Goal: Task Accomplishment & Management: Manage account settings

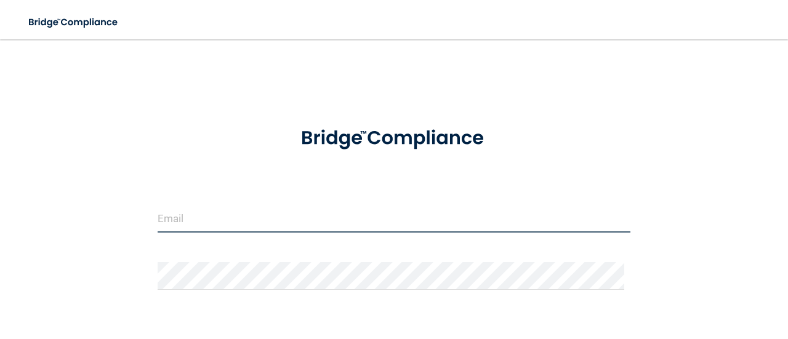
click at [204, 229] on input "email" at bounding box center [394, 219] width 473 height 28
type input "[EMAIL_ADDRESS][DOMAIN_NAME]"
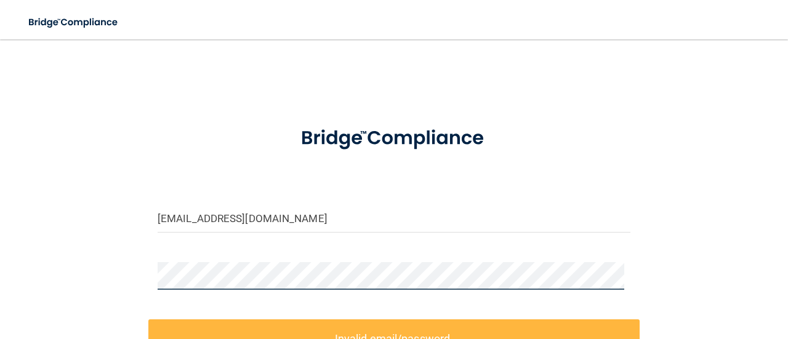
click at [55, 260] on div "[EMAIL_ADDRESS][DOMAIN_NAME] Invalid email/password. You don't have permission …" at bounding box center [394, 269] width 739 height 434
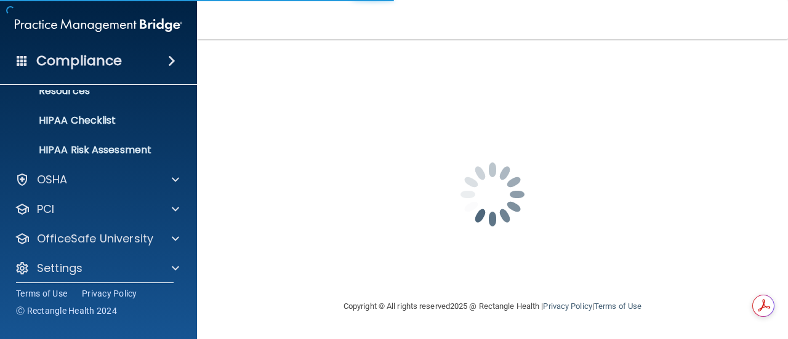
scroll to position [172, 0]
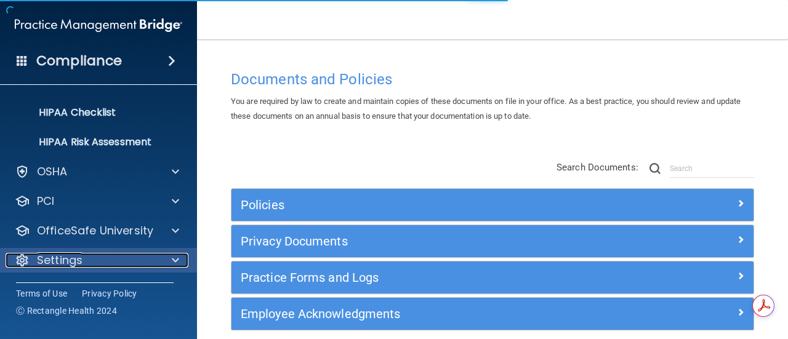
click at [81, 259] on p "Settings" at bounding box center [60, 260] width 46 height 15
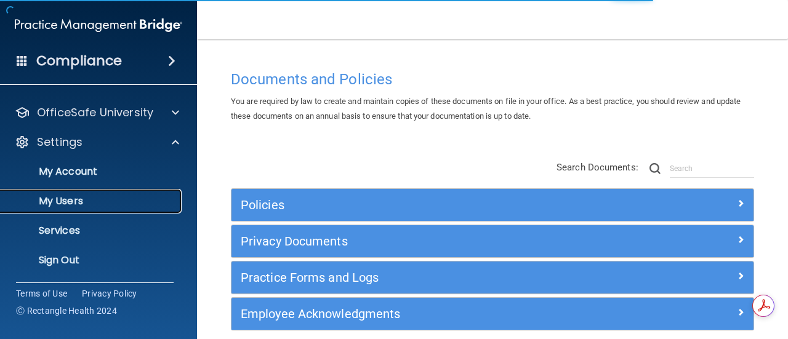
click at [59, 193] on link "My Users" at bounding box center [85, 201] width 194 height 25
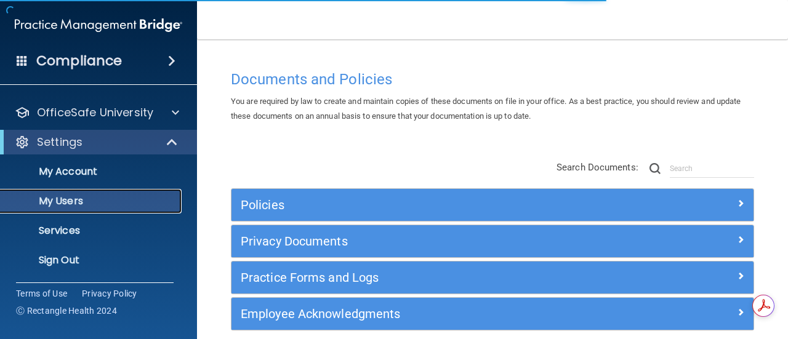
scroll to position [82, 0]
select select "20"
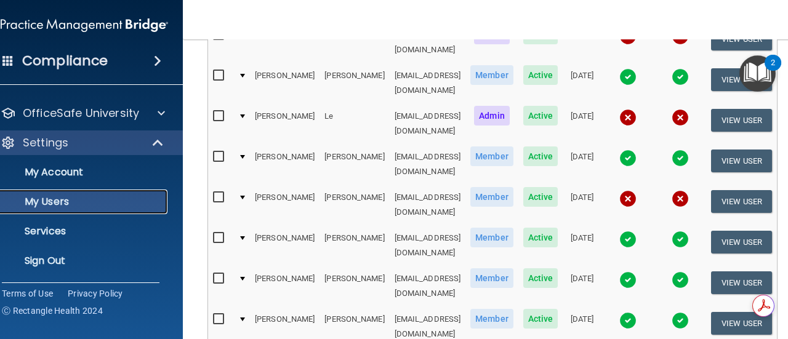
scroll to position [492, 0]
